Goal: Navigation & Orientation: Find specific page/section

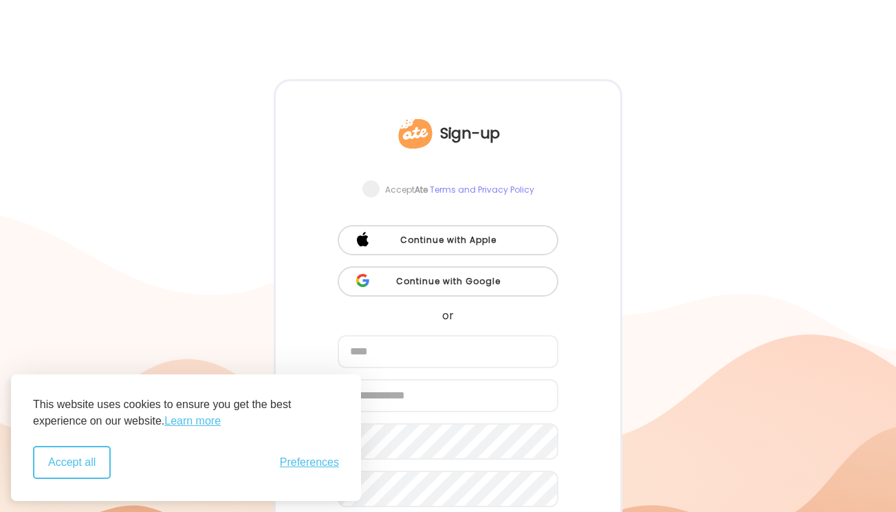
click at [96, 465] on button "Accept all" at bounding box center [72, 462] width 78 height 33
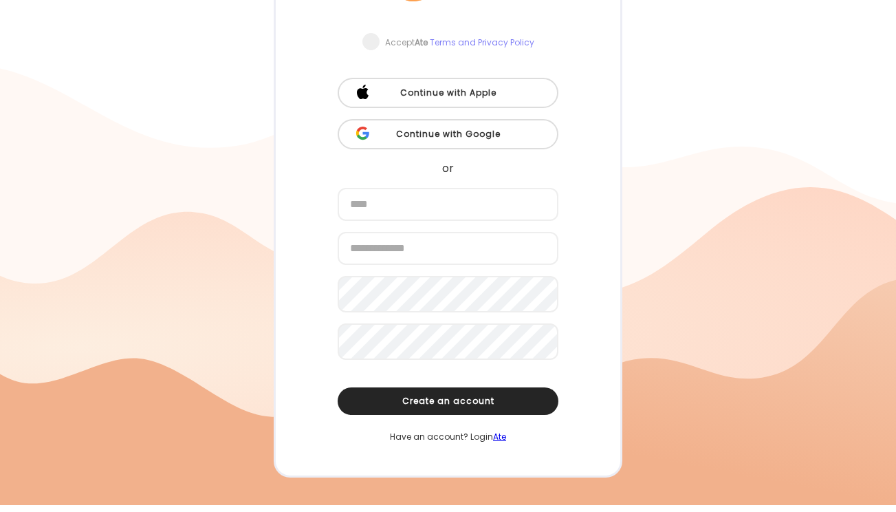
scroll to position [147, 0]
click at [499, 442] on link "Ate" at bounding box center [499, 436] width 13 height 12
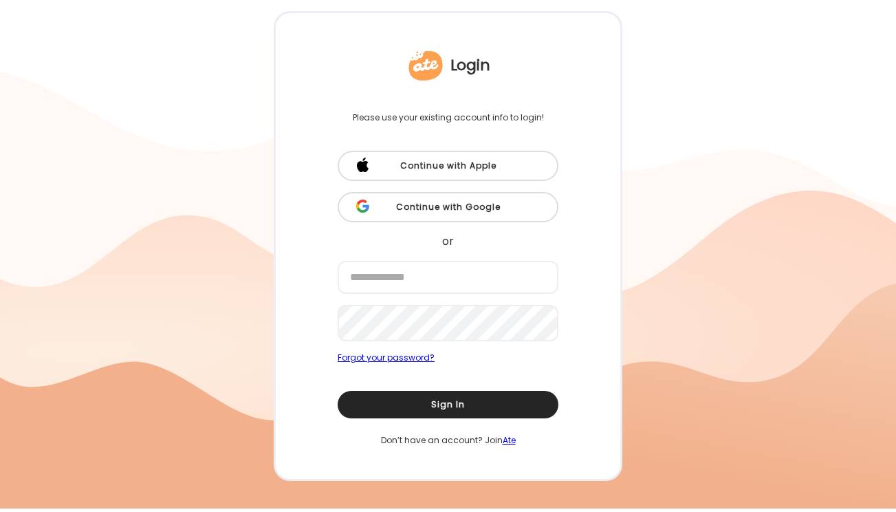
scroll to position [68, 0]
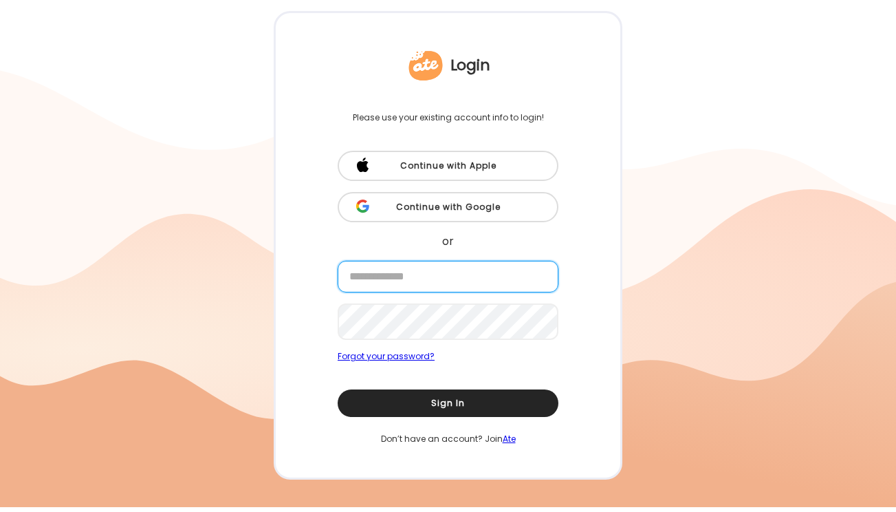
type input "**********"
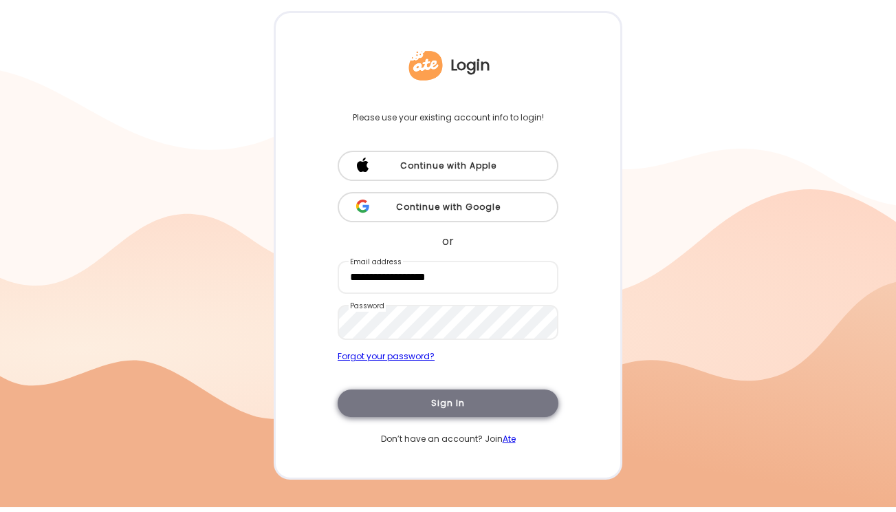
click at [443, 406] on div "Sign In" at bounding box center [448, 403] width 221 height 28
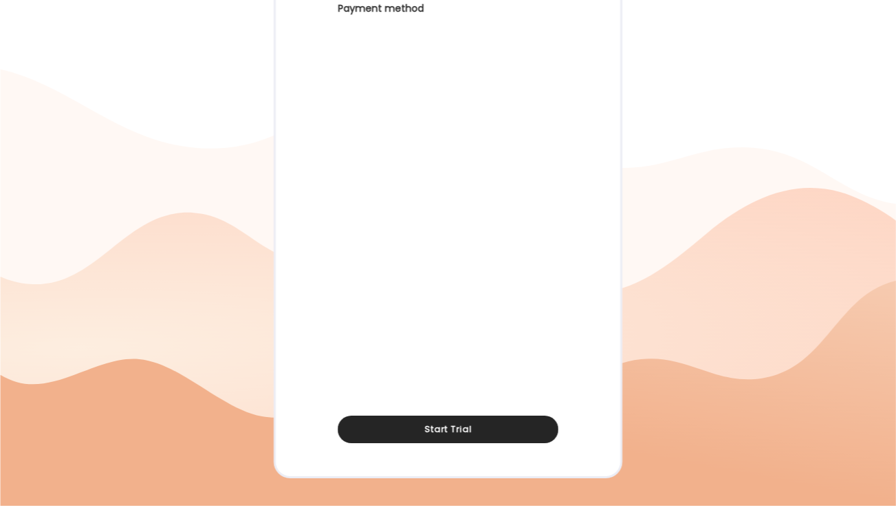
scroll to position [383, 0]
click at [205, 185] on div at bounding box center [448, 61] width 896 height 888
click at [215, 222] on div at bounding box center [448, 61] width 896 height 888
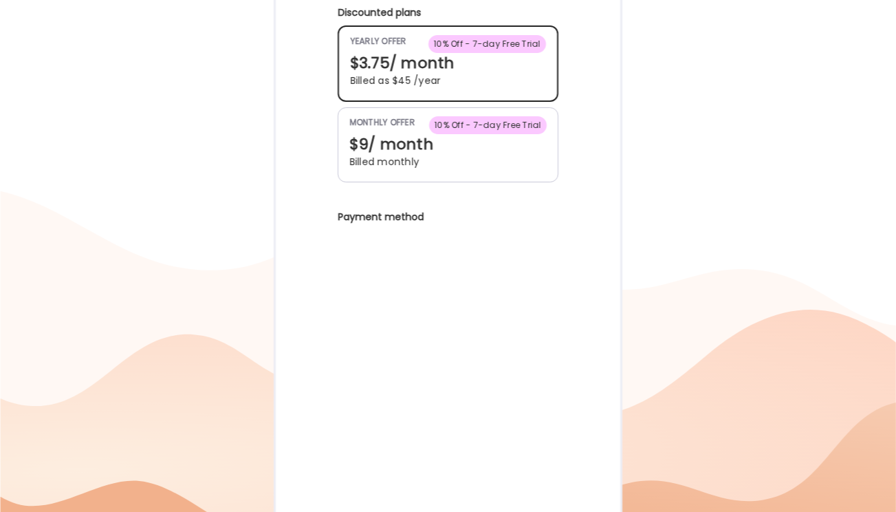
scroll to position [176, 0]
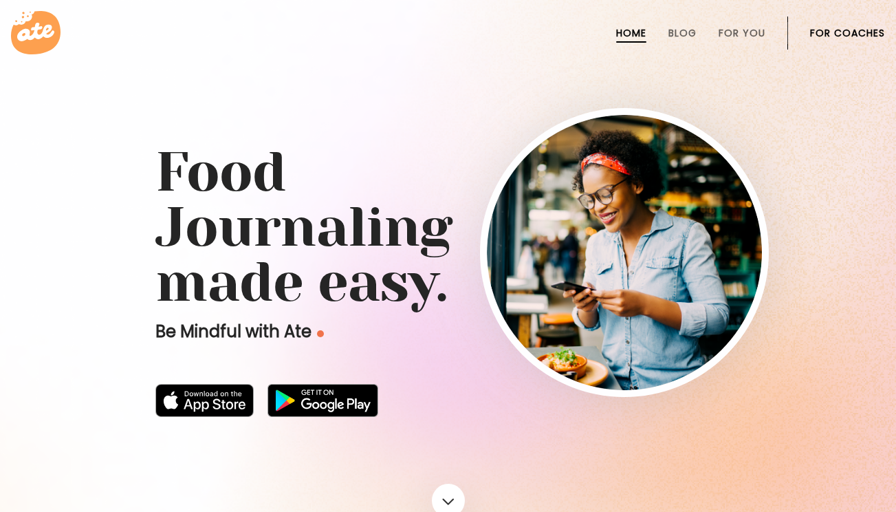
click at [857, 34] on link "For Coaches" at bounding box center [847, 33] width 75 height 11
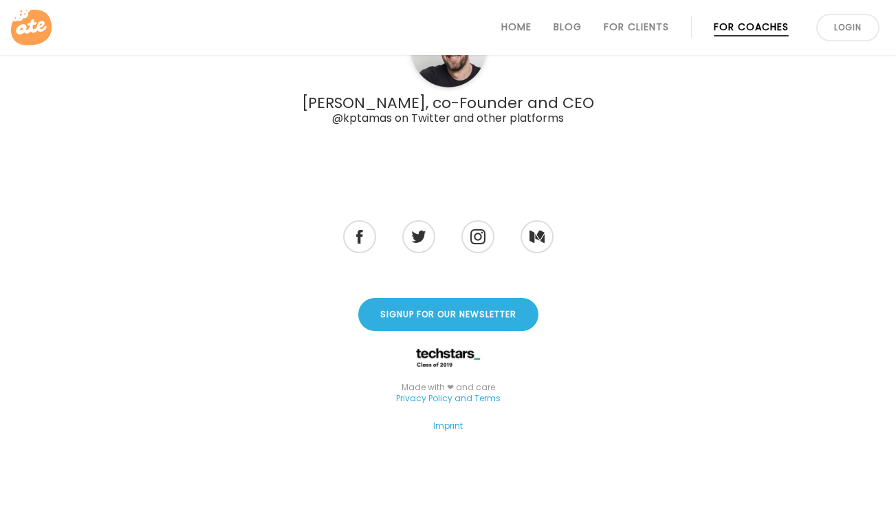
scroll to position [4005, 0]
